Goal: Information Seeking & Learning: Learn about a topic

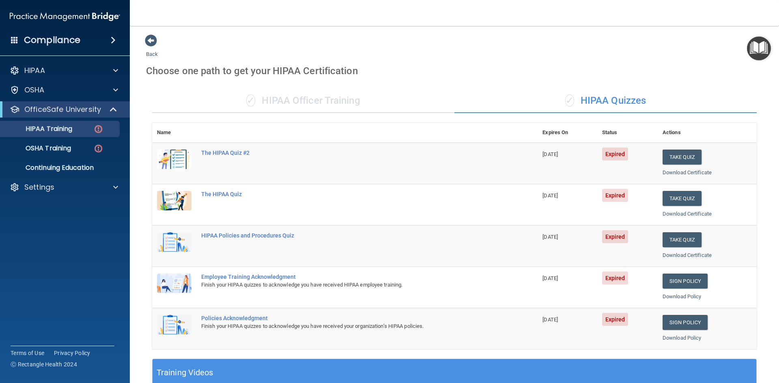
scroll to position [228, 0]
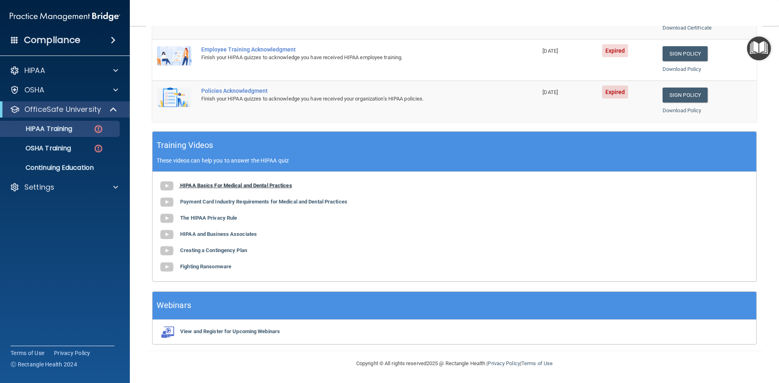
click at [255, 187] on b "HIPAA Basics For Medical and Dental Practices" at bounding box center [236, 186] width 112 height 6
click at [232, 151] on div "Training Videos These videos can help you to answer the HIPAA quiz" at bounding box center [454, 152] width 604 height 40
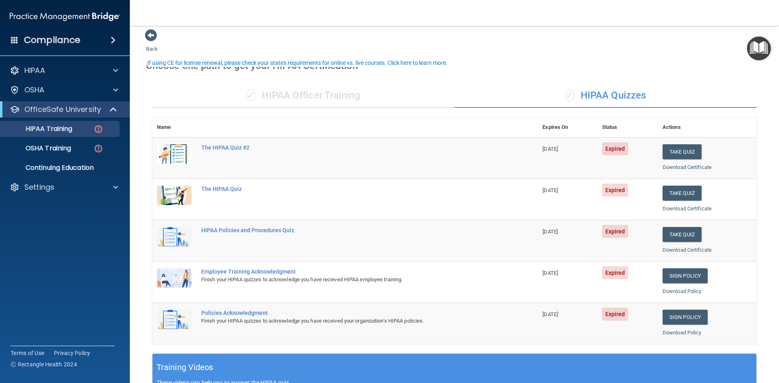
scroll to position [0, 0]
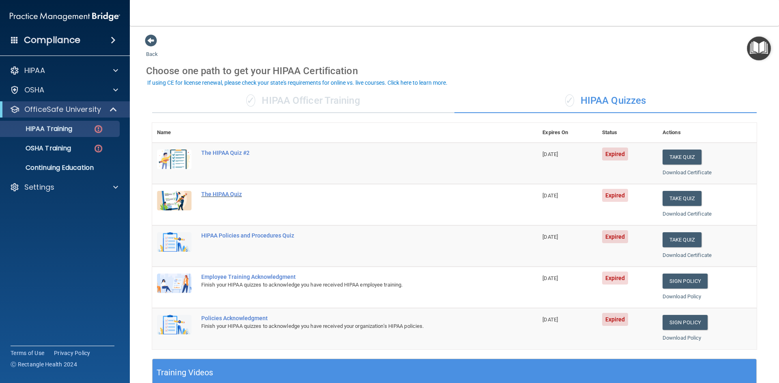
click at [229, 195] on div "The HIPAA Quiz" at bounding box center [349, 194] width 296 height 6
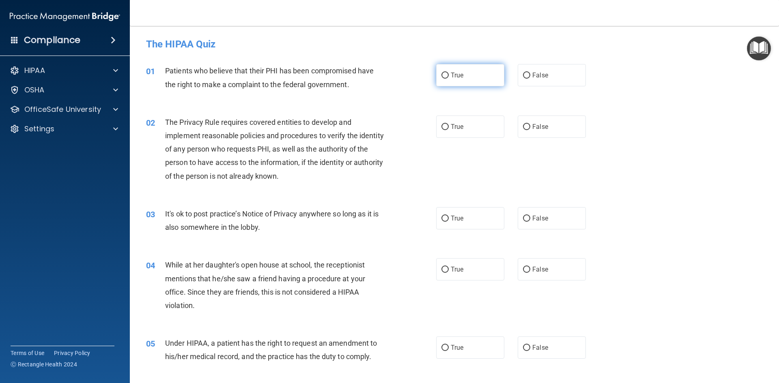
click at [446, 73] on label "True" at bounding box center [470, 75] width 68 height 22
click at [446, 73] on input "True" at bounding box center [444, 76] width 7 height 6
radio input "true"
click at [440, 136] on label "True" at bounding box center [470, 127] width 68 height 22
click at [441, 130] on input "True" at bounding box center [444, 127] width 7 height 6
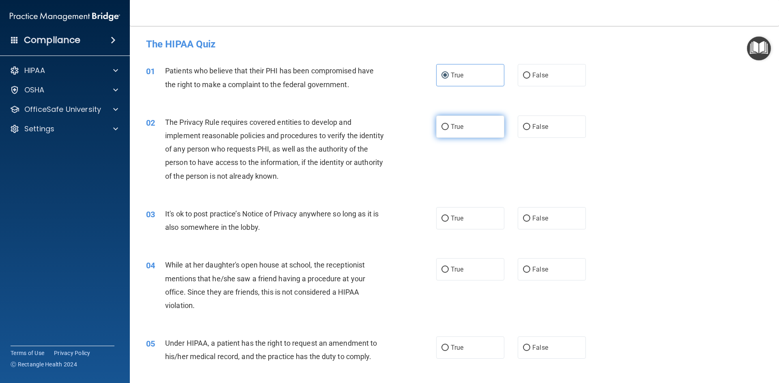
radio input "true"
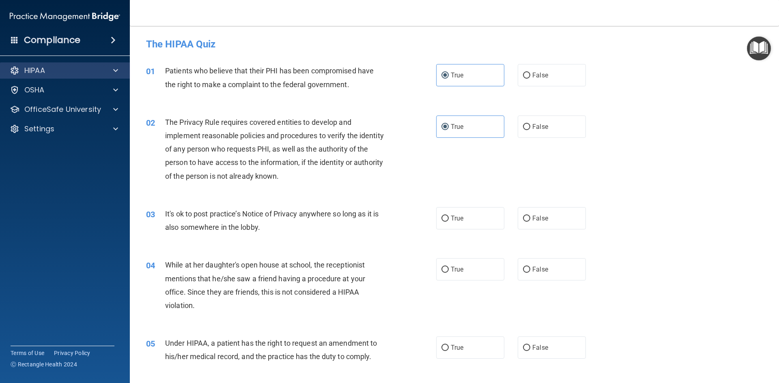
click at [112, 64] on div "HIPAA" at bounding box center [65, 70] width 130 height 16
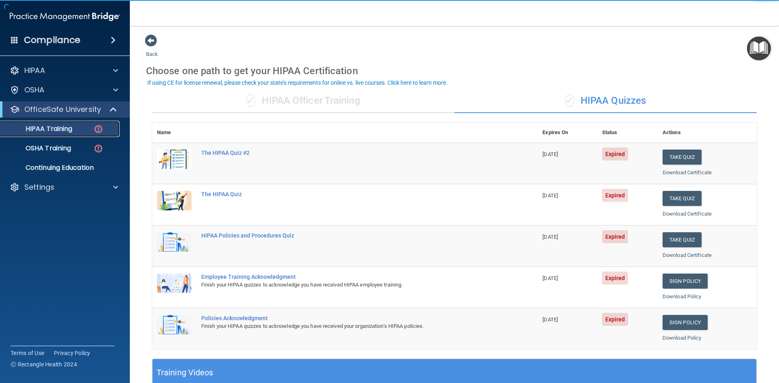
click at [89, 123] on link "HIPAA Training" at bounding box center [56, 129] width 128 height 16
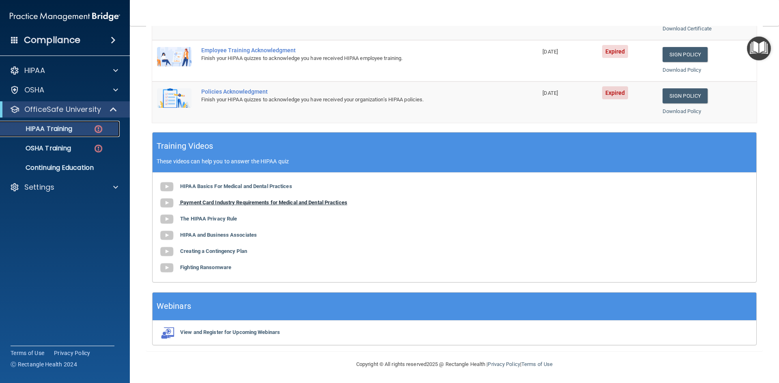
scroll to position [228, 0]
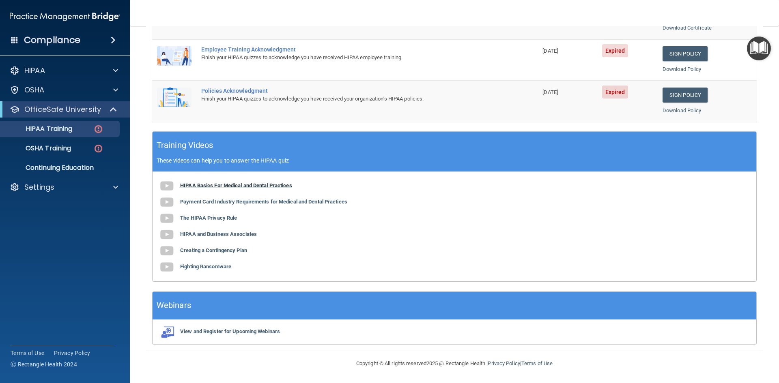
click at [241, 183] on b "HIPAA Basics For Medical and Dental Practices" at bounding box center [236, 186] width 112 height 6
click at [234, 204] on b "Payment Card Industry Requirements for Medical and Dental Practices" at bounding box center [263, 202] width 167 height 6
click at [226, 215] on div "HIPAA Basics For Medical and Dental Practices Payment Card Industry Requirement…" at bounding box center [454, 227] width 604 height 110
click at [226, 216] on b "The HIPAA Privacy Rule" at bounding box center [208, 218] width 57 height 6
click at [98, 152] on img at bounding box center [98, 149] width 10 height 10
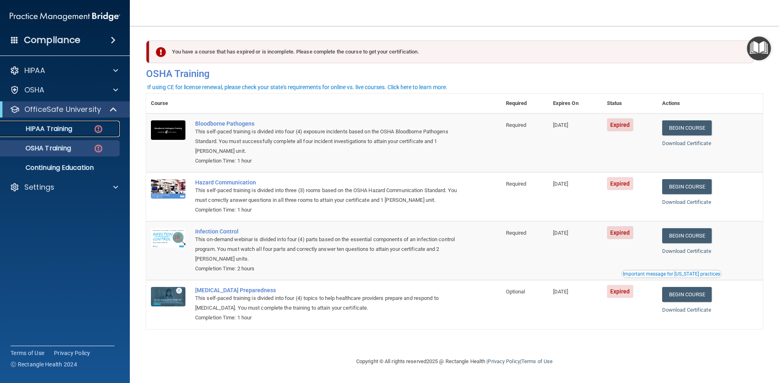
click at [40, 124] on link "HIPAA Training" at bounding box center [56, 129] width 128 height 16
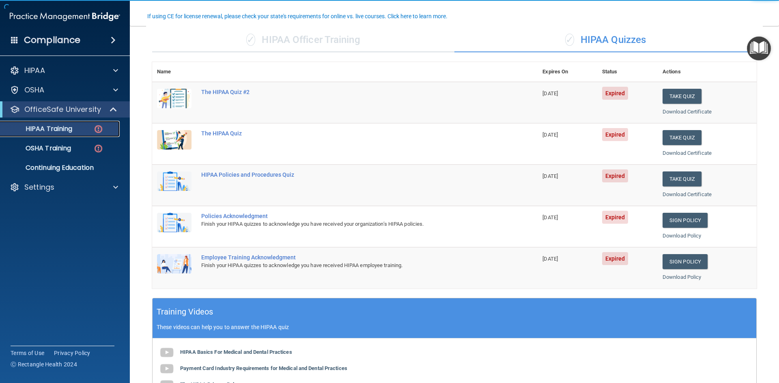
scroll to position [81, 0]
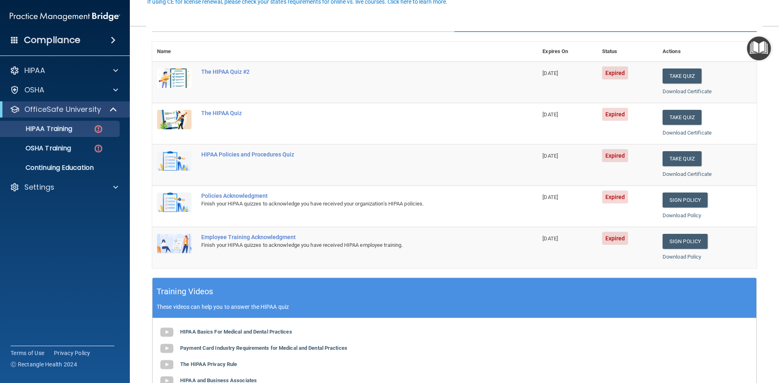
click at [262, 236] on div "Employee Training Acknowledgment" at bounding box center [349, 237] width 296 height 6
click at [215, 110] on div "The HIPAA Quiz" at bounding box center [349, 113] width 296 height 6
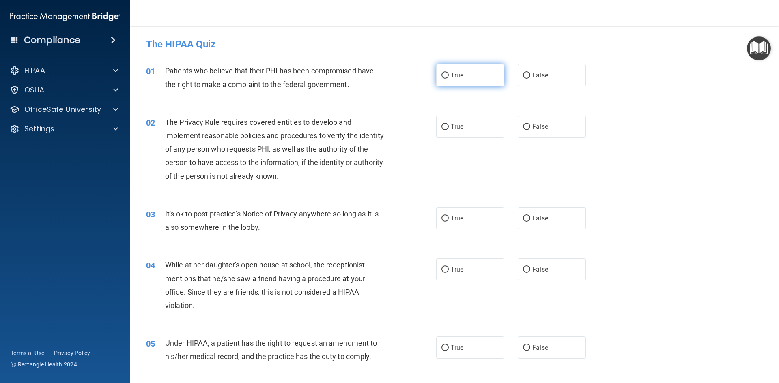
click at [459, 76] on span "True" at bounding box center [457, 75] width 13 height 8
click at [449, 76] on input "True" at bounding box center [444, 76] width 7 height 6
radio input "true"
click at [436, 130] on label "True" at bounding box center [470, 127] width 68 height 22
click at [441, 130] on input "True" at bounding box center [444, 127] width 7 height 6
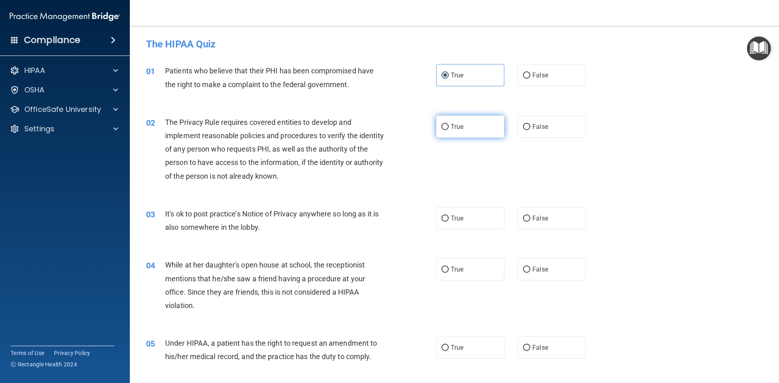
radio input "true"
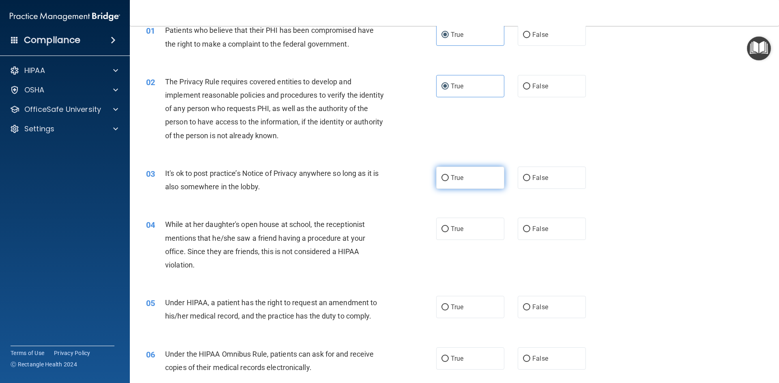
click at [465, 184] on label "True" at bounding box center [470, 178] width 68 height 22
click at [449, 181] on input "True" at bounding box center [444, 178] width 7 height 6
radio input "true"
click at [521, 233] on label "False" at bounding box center [552, 229] width 68 height 22
click at [523, 232] on input "False" at bounding box center [526, 229] width 7 height 6
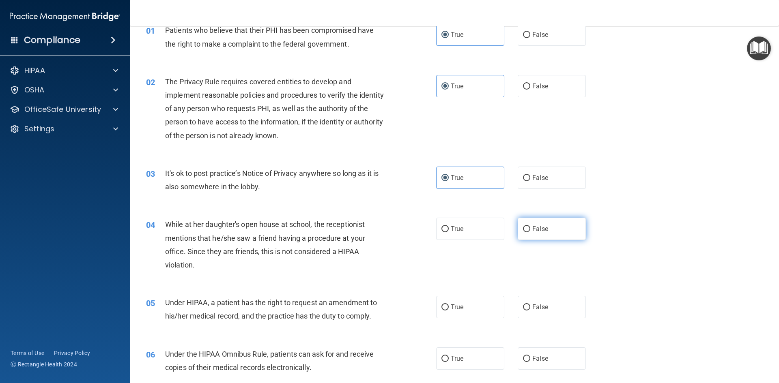
radio input "true"
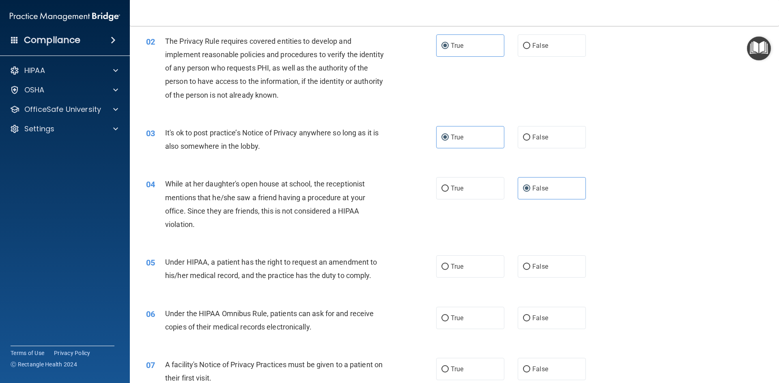
scroll to position [122, 0]
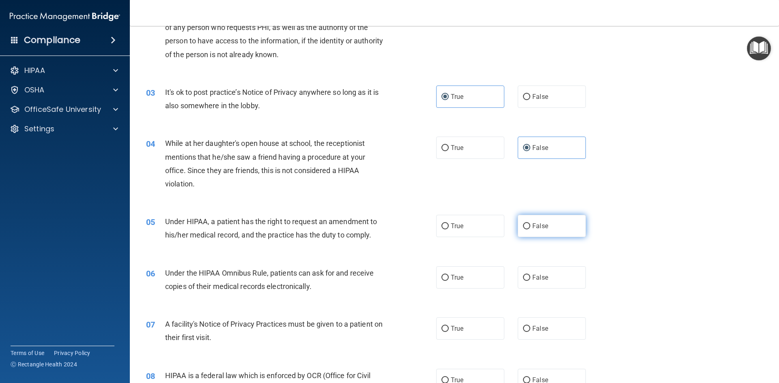
click at [525, 227] on input "False" at bounding box center [526, 226] width 7 height 6
radio input "true"
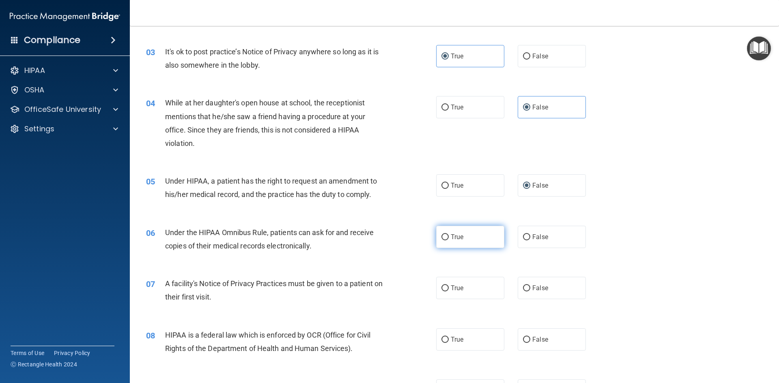
click at [463, 241] on label "True" at bounding box center [470, 237] width 68 height 22
click at [449, 241] on input "True" at bounding box center [444, 237] width 7 height 6
radio input "true"
